Goal: Task Accomplishment & Management: Use online tool/utility

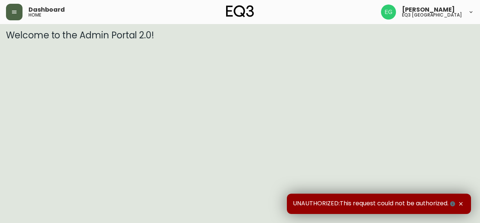
click at [13, 10] on icon "button" at bounding box center [14, 12] width 6 height 6
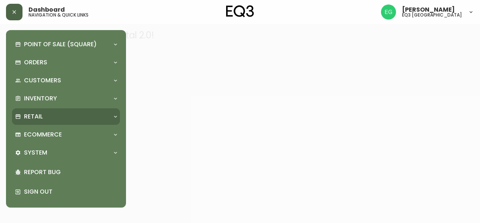
click at [43, 115] on div "Retail" at bounding box center [62, 116] width 95 height 8
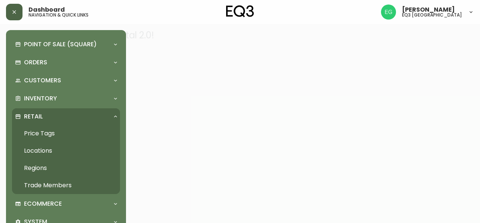
click at [56, 134] on link "Price Tags" at bounding box center [66, 133] width 108 height 17
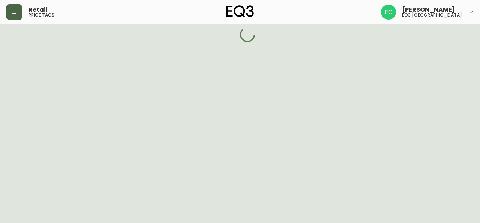
click at [11, 12] on icon "button" at bounding box center [14, 12] width 6 height 6
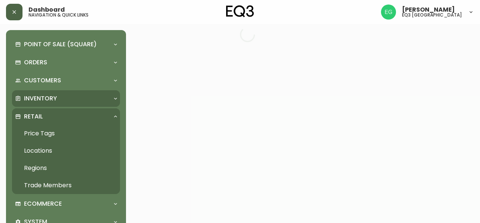
click at [60, 96] on div "Inventory" at bounding box center [62, 98] width 95 height 8
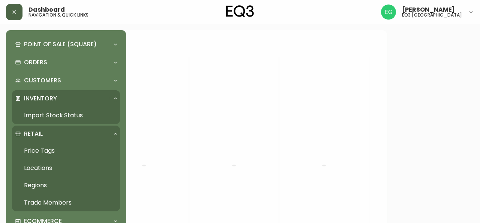
drag, startPoint x: 60, startPoint y: 96, endPoint x: 232, endPoint y: 62, distance: 175.6
click at [277, 51] on div at bounding box center [240, 111] width 480 height 223
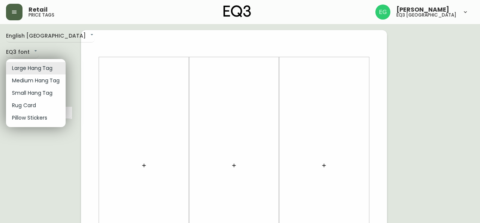
click at [14, 10] on div at bounding box center [240, 111] width 480 height 223
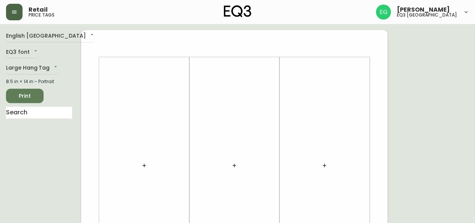
click at [14, 10] on icon "button" at bounding box center [14, 12] width 6 height 6
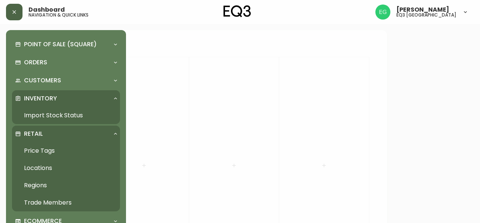
click at [52, 114] on link "Import Stock Status" at bounding box center [66, 115] width 108 height 17
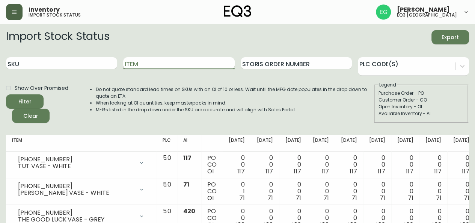
click at [141, 63] on input "Item" at bounding box center [178, 63] width 111 height 12
type input "BILA"
click at [6, 94] on button "Filter" at bounding box center [25, 101] width 38 height 14
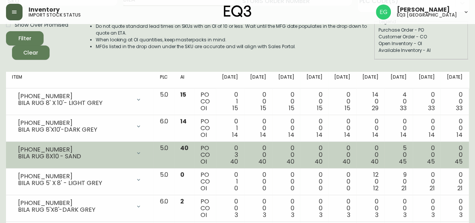
scroll to position [75, 0]
